Goal: Task Accomplishment & Management: Use online tool/utility

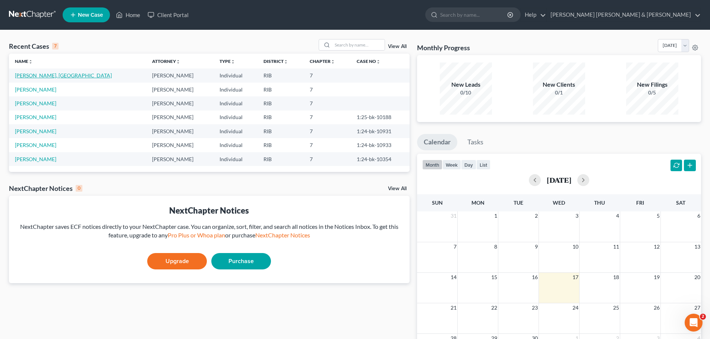
click at [32, 75] on link "[PERSON_NAME], [GEOGRAPHIC_DATA]" at bounding box center [63, 75] width 97 height 6
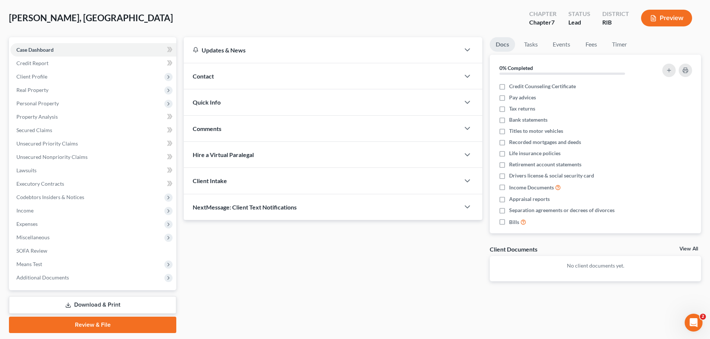
scroll to position [37, 0]
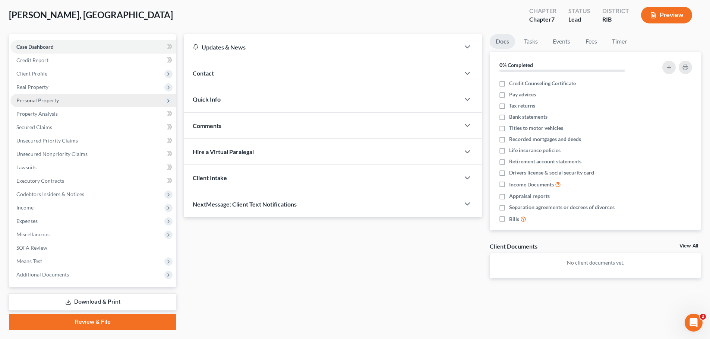
click at [48, 100] on span "Personal Property" at bounding box center [37, 100] width 42 height 6
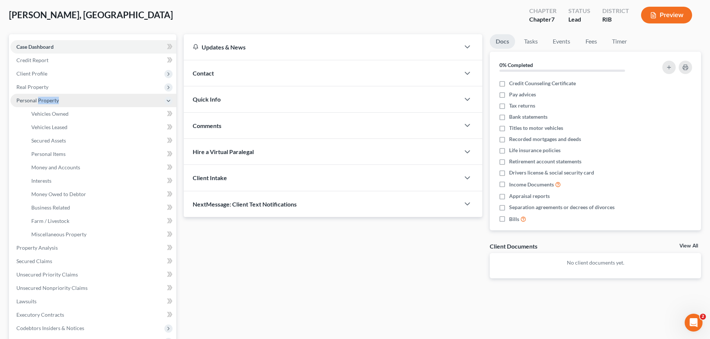
click at [48, 100] on span "Personal Property" at bounding box center [37, 100] width 42 height 6
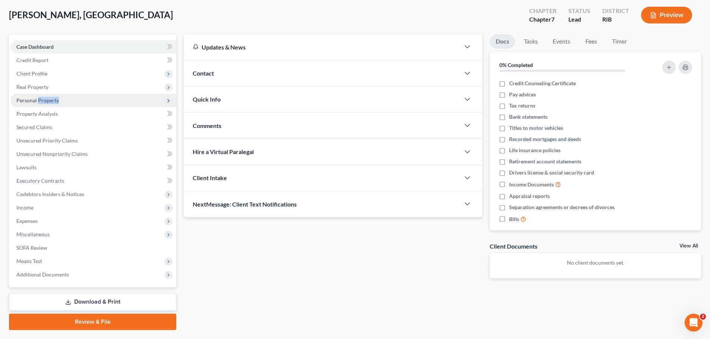
click at [48, 100] on span "Personal Property" at bounding box center [37, 100] width 42 height 6
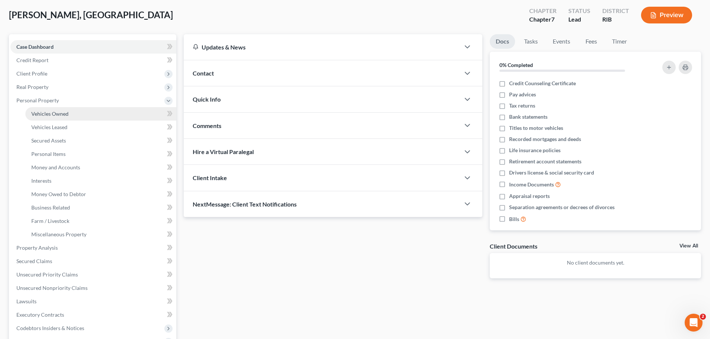
click at [53, 115] on span "Vehicles Owned" at bounding box center [49, 114] width 37 height 6
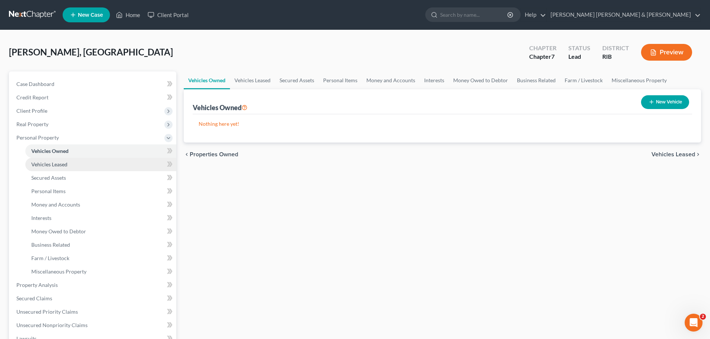
click at [50, 163] on span "Vehicles Leased" at bounding box center [49, 164] width 36 height 6
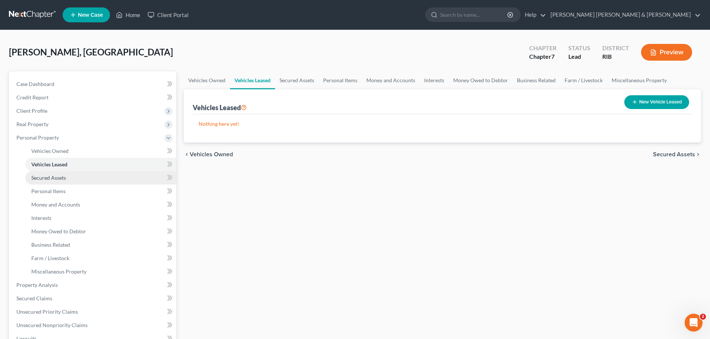
click at [46, 179] on span "Secured Assets" at bounding box center [48, 178] width 35 height 6
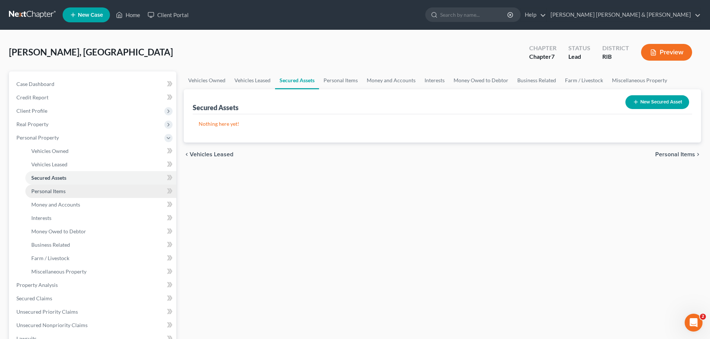
click at [50, 192] on span "Personal Items" at bounding box center [48, 191] width 34 height 6
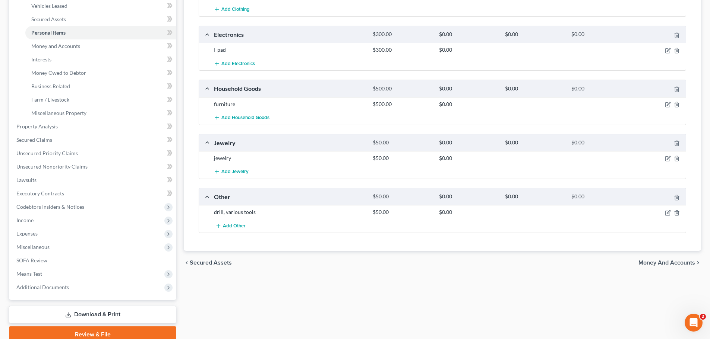
scroll to position [191, 0]
